Goal: Book appointment/travel/reservation

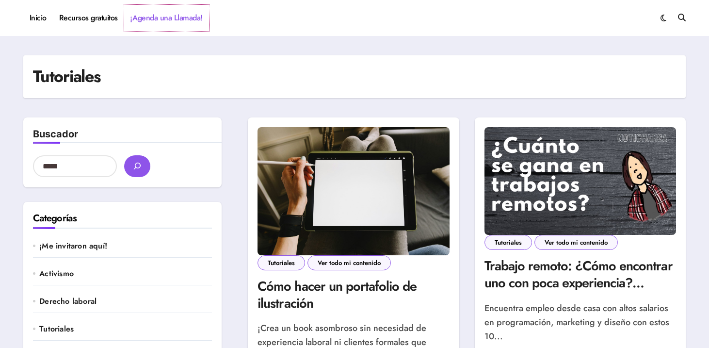
click at [152, 17] on link "¡Agenda una Llamada!" at bounding box center [166, 18] width 85 height 26
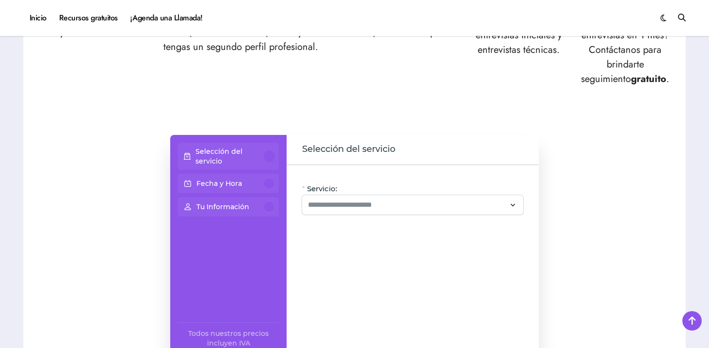
scroll to position [601, 0]
